Goal: Task Accomplishment & Management: Manage account settings

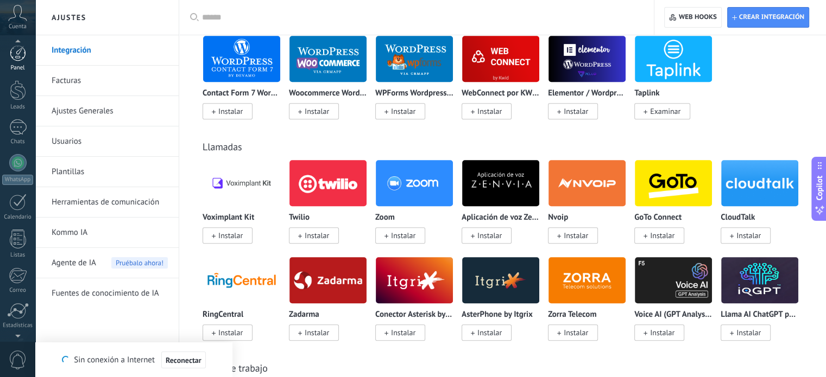
click at [20, 62] on link "Panel" at bounding box center [17, 58] width 35 height 27
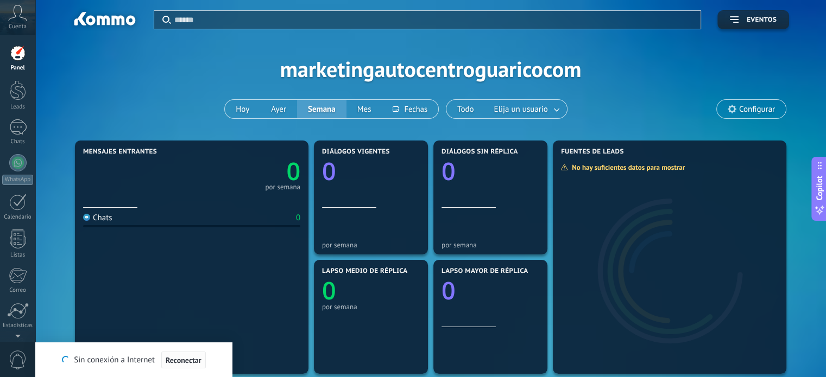
click at [201, 362] on button "Reconectar" at bounding box center [183, 360] width 45 height 17
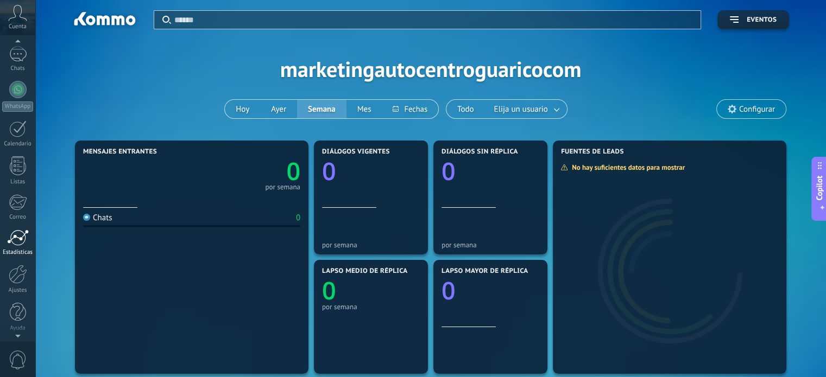
scroll to position [74, 0]
click at [23, 282] on div at bounding box center [18, 273] width 18 height 19
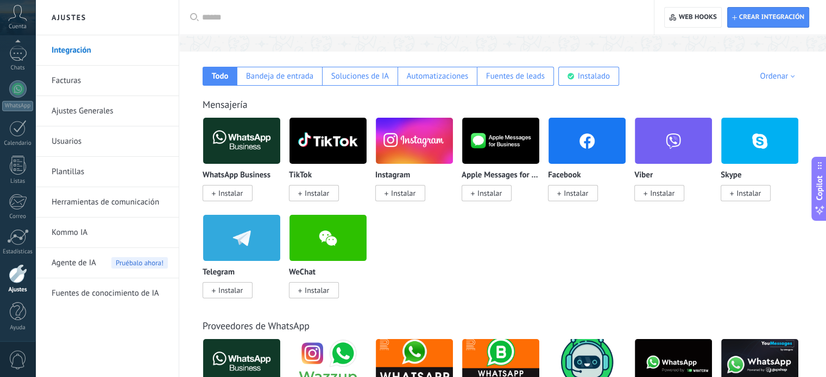
scroll to position [163, 0]
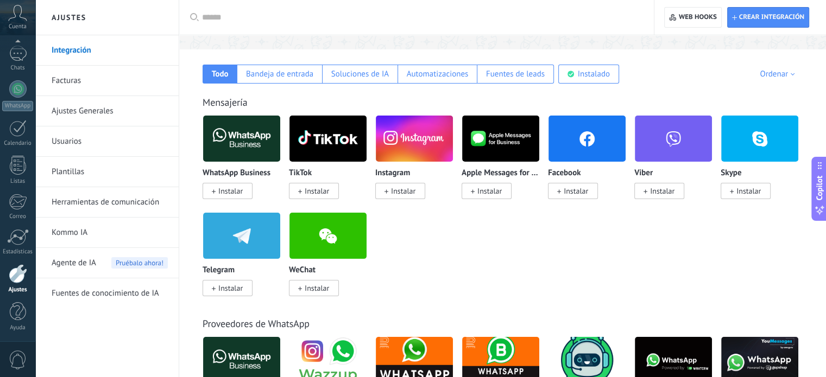
drag, startPoint x: 90, startPoint y: 72, endPoint x: 92, endPoint y: 88, distance: 16.0
click at [90, 72] on link "Facturas" at bounding box center [110, 81] width 116 height 30
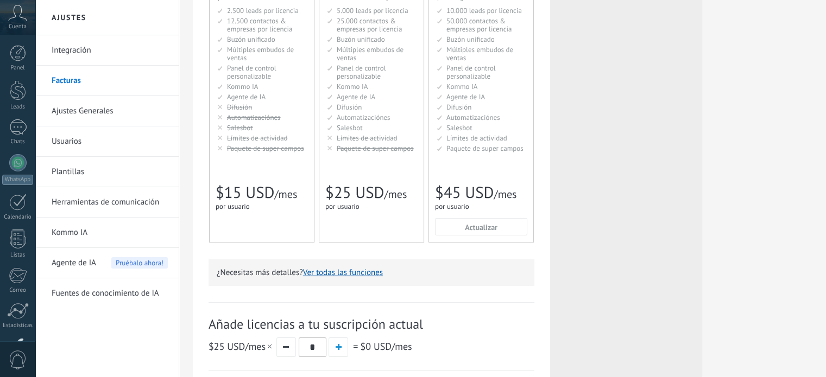
scroll to position [114, 0]
click at [90, 119] on link "Ajustes Generales" at bounding box center [110, 111] width 116 height 30
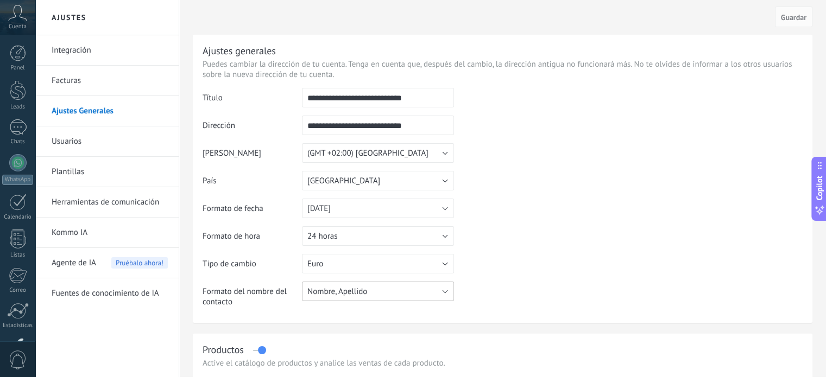
click at [404, 293] on button "Nombre, Apellido" at bounding box center [378, 292] width 152 height 20
click at [404, 293] on span "Nombre, Apellido" at bounding box center [372, 292] width 155 height 10
click at [607, 291] on table "**********" at bounding box center [503, 202] width 600 height 228
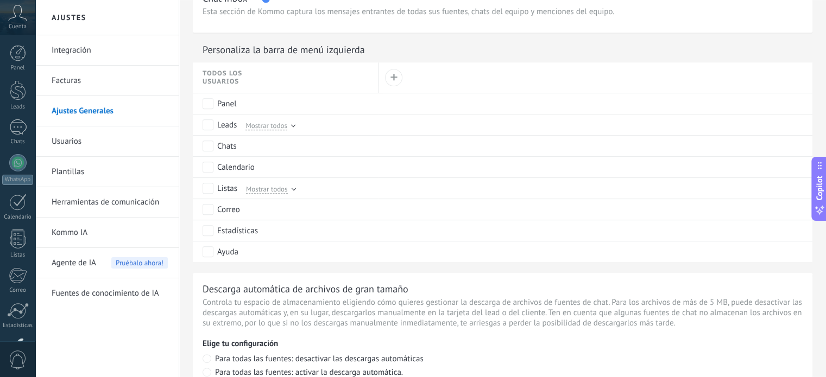
scroll to position [706, 0]
